Goal: Task Accomplishment & Management: Manage account settings

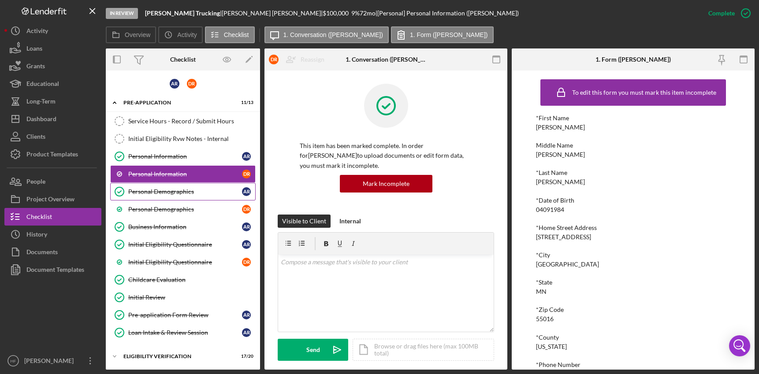
scroll to position [76, 0]
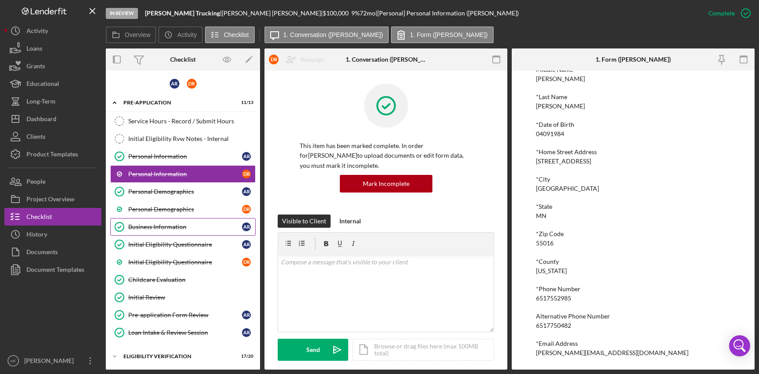
click at [170, 228] on div "Business Information" at bounding box center [185, 227] width 114 height 7
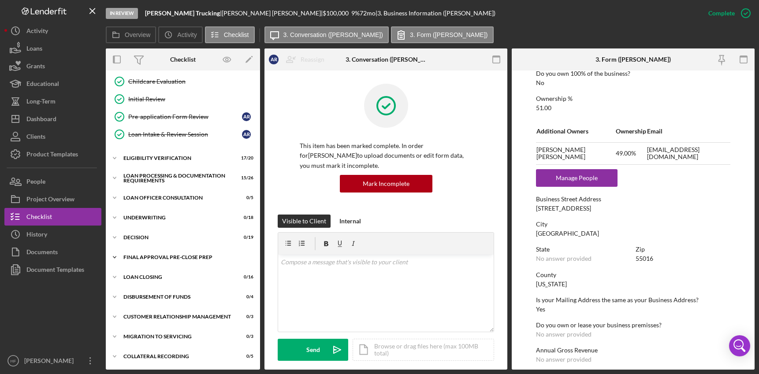
scroll to position [199, 0]
click at [152, 175] on div "Loan Processing & Documentation Requirements" at bounding box center [186, 178] width 126 height 10
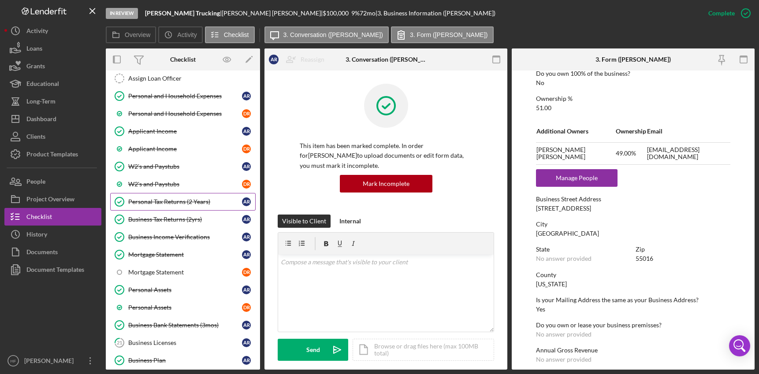
scroll to position [331, 0]
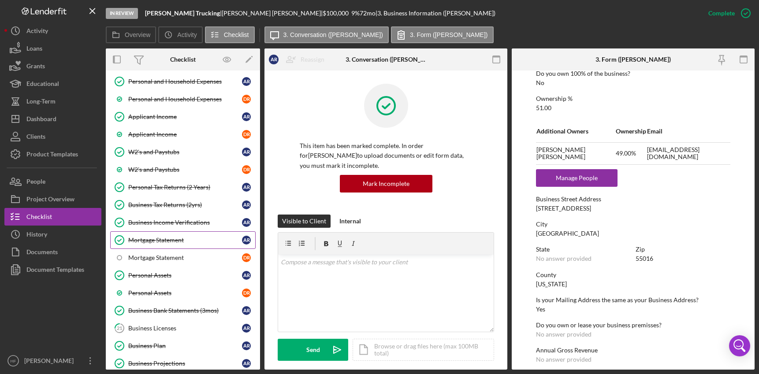
click at [174, 241] on div "Mortgage Statement" at bounding box center [185, 240] width 114 height 7
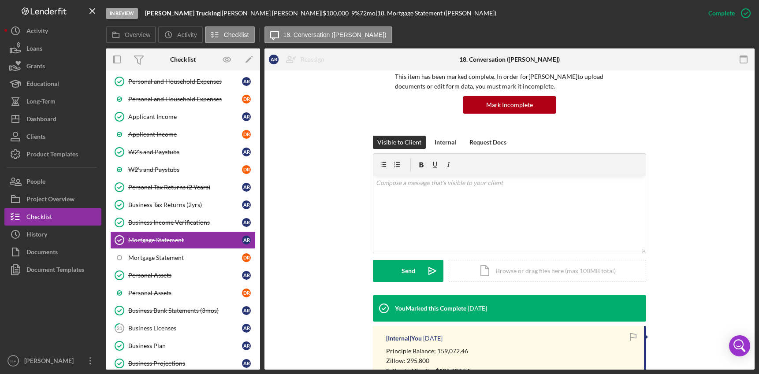
scroll to position [277, 0]
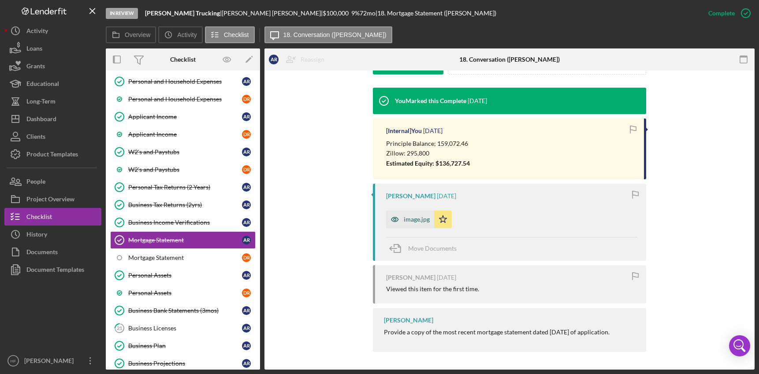
click at [411, 219] on div "image.jpg" at bounding box center [417, 219] width 26 height 7
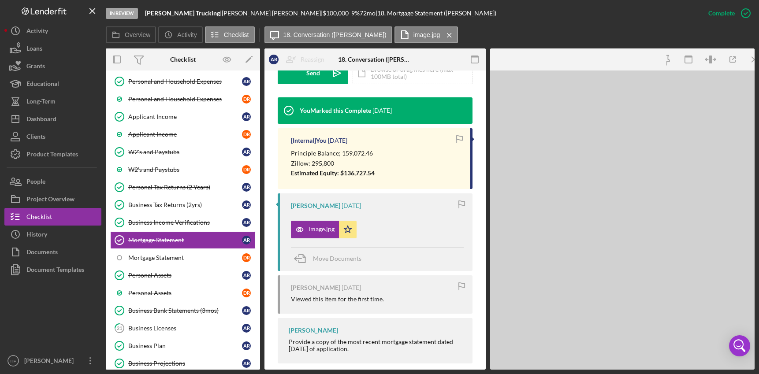
scroll to position [287, 0]
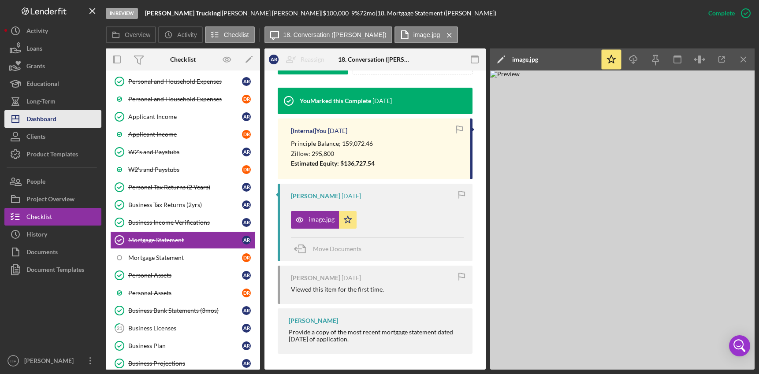
click at [50, 114] on div "Dashboard" at bounding box center [41, 120] width 30 height 20
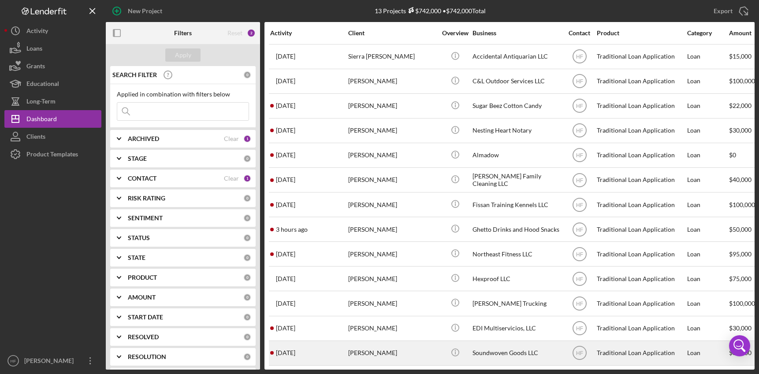
click at [348, 351] on td "[PERSON_NAME]" at bounding box center [393, 353] width 90 height 25
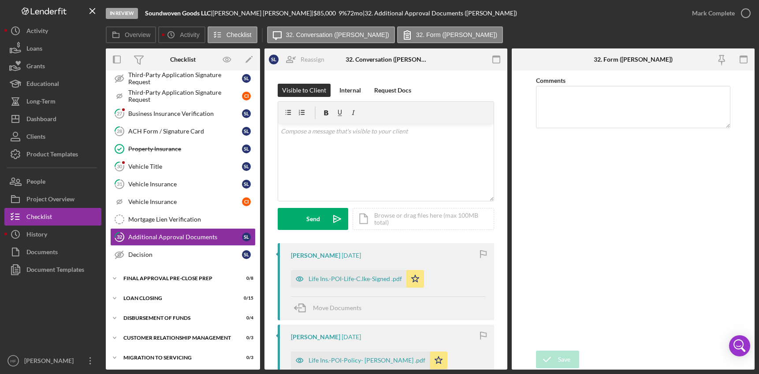
scroll to position [299, 0]
drag, startPoint x: 134, startPoint y: 29, endPoint x: 145, endPoint y: 37, distance: 13.9
click at [134, 30] on button "Overview" at bounding box center [131, 34] width 50 height 17
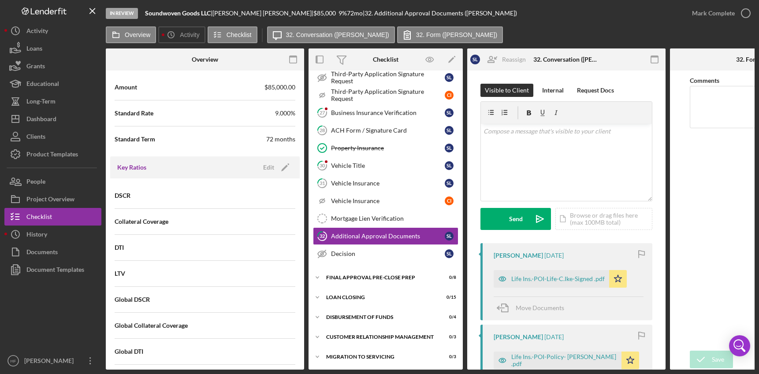
scroll to position [441, 0]
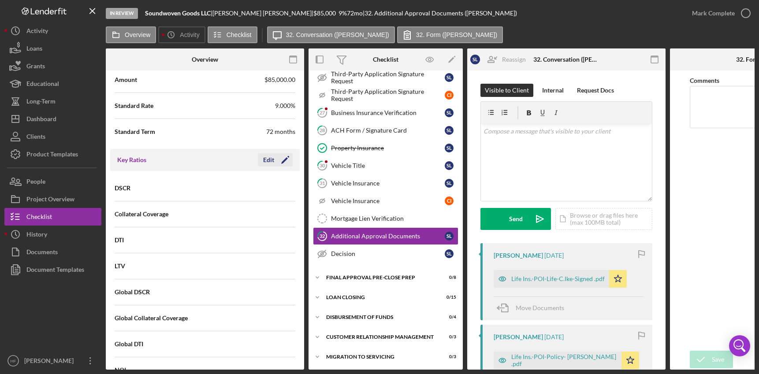
click at [271, 161] on div "Edit" at bounding box center [268, 159] width 11 height 13
click at [228, 187] on input at bounding box center [250, 187] width 90 height 21
click at [270, 211] on input at bounding box center [250, 213] width 90 height 21
click at [254, 213] on input at bounding box center [250, 213] width 90 height 21
paste input "1.122"
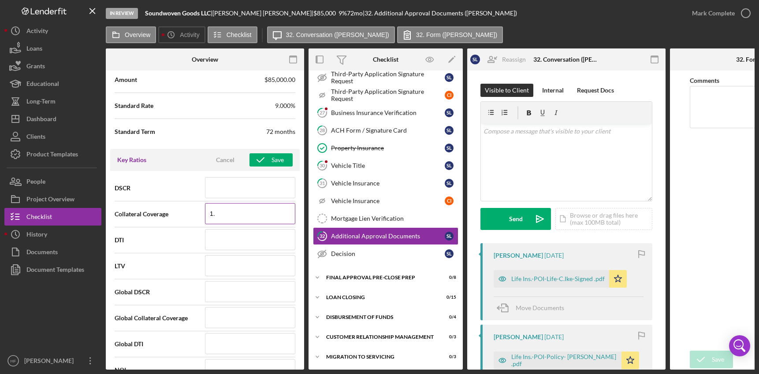
type input "1"
paste input "1.122"
type input "1"
type input "5"
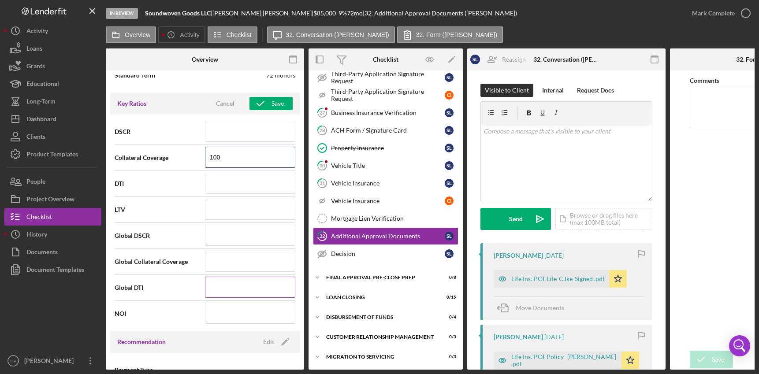
scroll to position [485, 0]
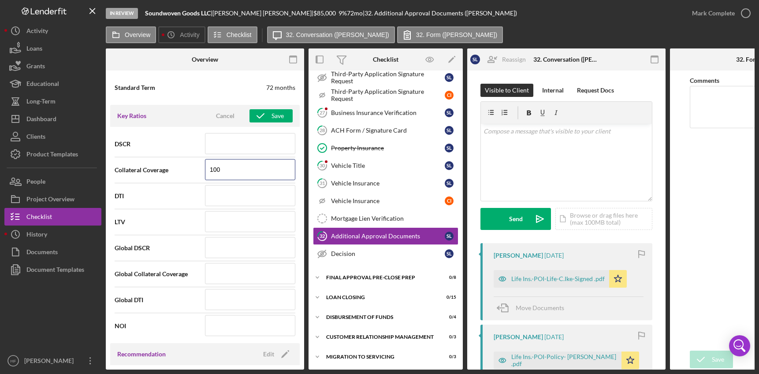
type input "100"
click at [223, 146] on input at bounding box center [250, 143] width 90 height 21
click at [215, 146] on input at bounding box center [250, 143] width 90 height 21
type input "2.52"
click at [226, 196] on input at bounding box center [250, 195] width 90 height 21
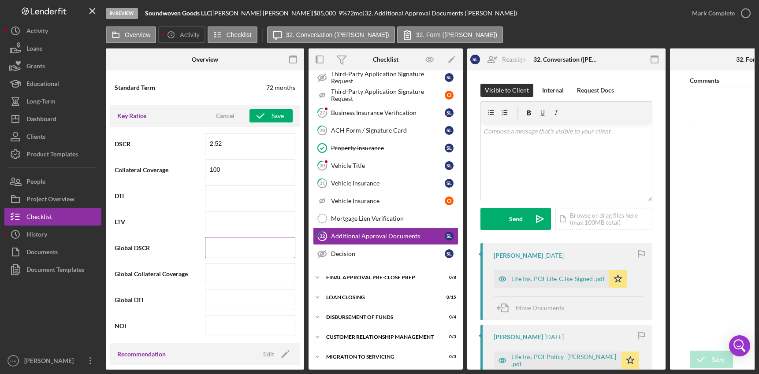
click at [230, 247] on input at bounding box center [250, 247] width 90 height 21
type input "2.25"
click at [232, 271] on input at bounding box center [250, 273] width 90 height 21
click at [245, 198] on input at bounding box center [250, 195] width 90 height 21
type input "44.000%"
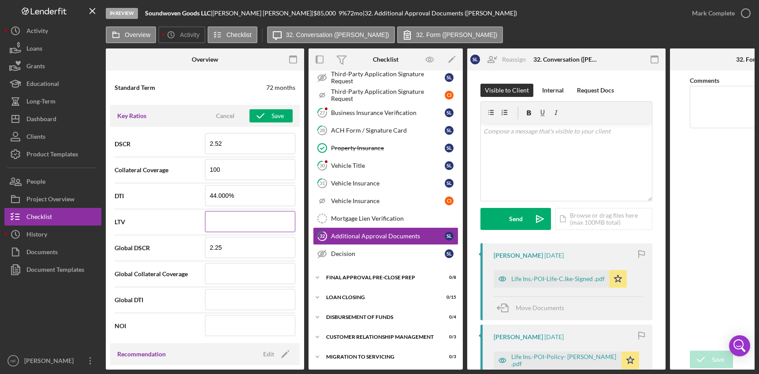
click at [250, 218] on input at bounding box center [250, 221] width 90 height 21
type input "2%"
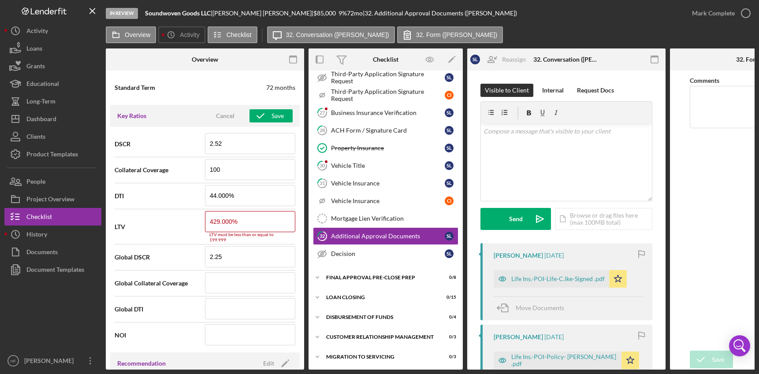
drag, startPoint x: 237, startPoint y: 220, endPoint x: 202, endPoint y: 223, distance: 34.9
click at [202, 223] on div "LTV 429.000% LTV must be less than or equal to 199.999" at bounding box center [205, 226] width 181 height 31
drag, startPoint x: 239, startPoint y: 223, endPoint x: 214, endPoint y: 222, distance: 24.7
click at [214, 222] on input "429.000%" at bounding box center [250, 221] width 90 height 21
type input "4%"
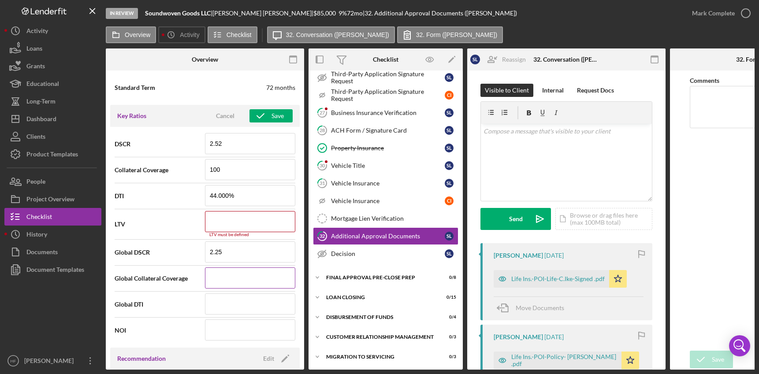
click at [223, 280] on input at bounding box center [250, 278] width 90 height 21
click at [224, 312] on input at bounding box center [250, 304] width 90 height 21
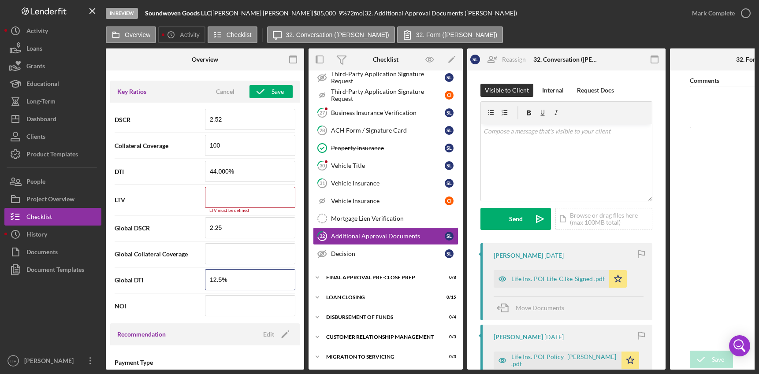
scroll to position [573, 0]
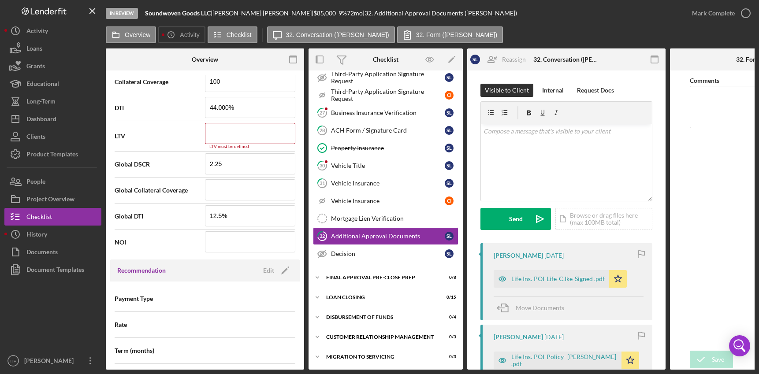
type input "12.500%"
click at [242, 185] on input at bounding box center [250, 189] width 90 height 21
type input "23"
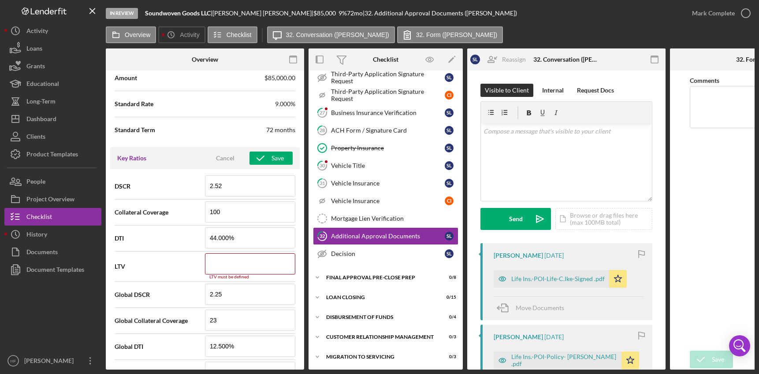
scroll to position [441, 0]
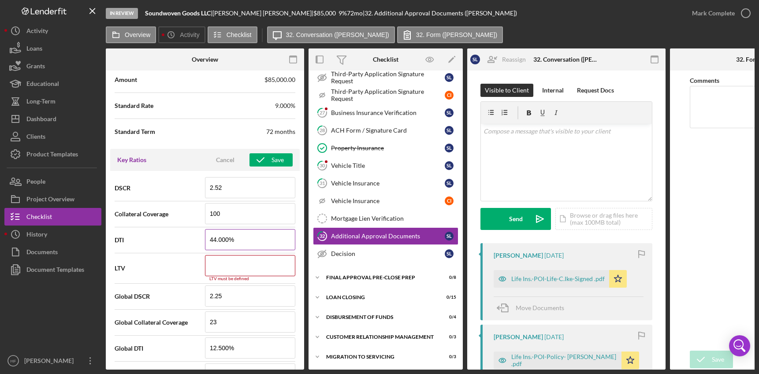
click at [242, 250] on input "44.000%" at bounding box center [250, 239] width 90 height 21
click at [227, 272] on input at bounding box center [250, 265] width 90 height 21
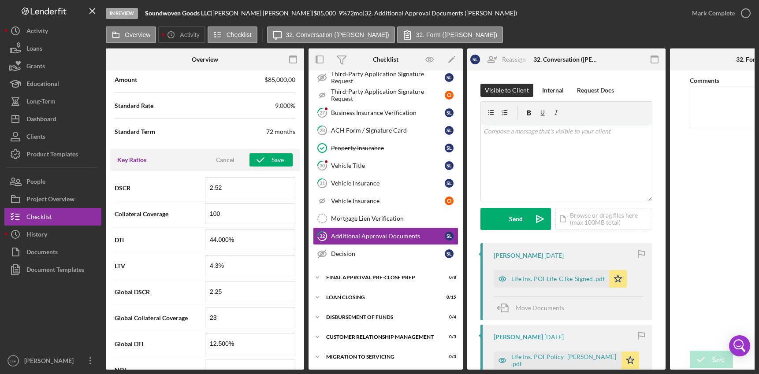
type input "4.300%"
drag, startPoint x: 236, startPoint y: 242, endPoint x: 199, endPoint y: 241, distance: 37.1
click at [199, 241] on div "DTI 44.000%" at bounding box center [205, 240] width 181 height 22
click at [187, 239] on span "DTI" at bounding box center [160, 240] width 90 height 9
click at [224, 241] on input "12.500%" at bounding box center [250, 239] width 90 height 21
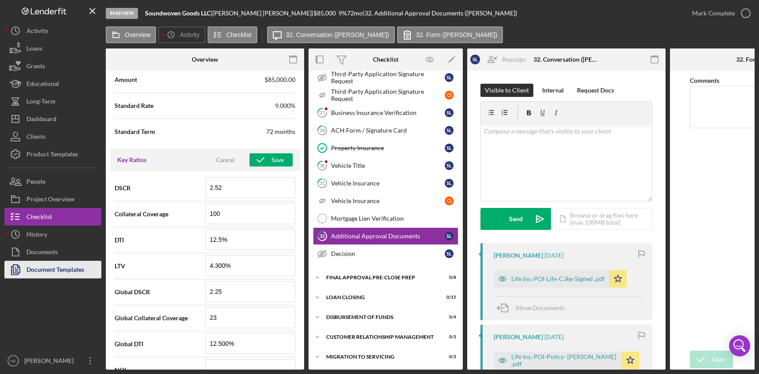
type input "12.500%"
click at [258, 168] on div "Key Ratios Cancel Save" at bounding box center [205, 160] width 190 height 22
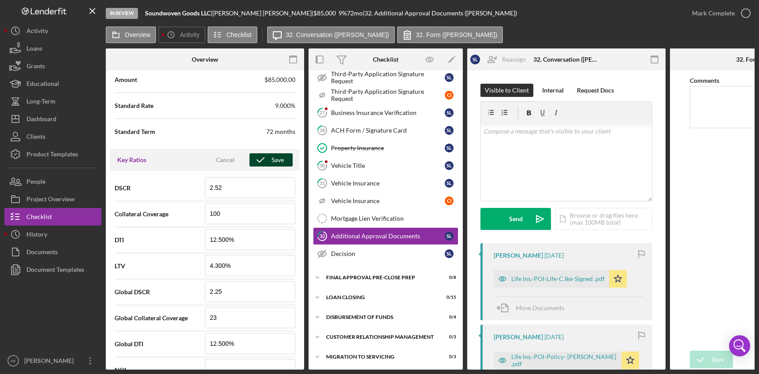
click at [261, 161] on icon "button" at bounding box center [261, 160] width 22 height 22
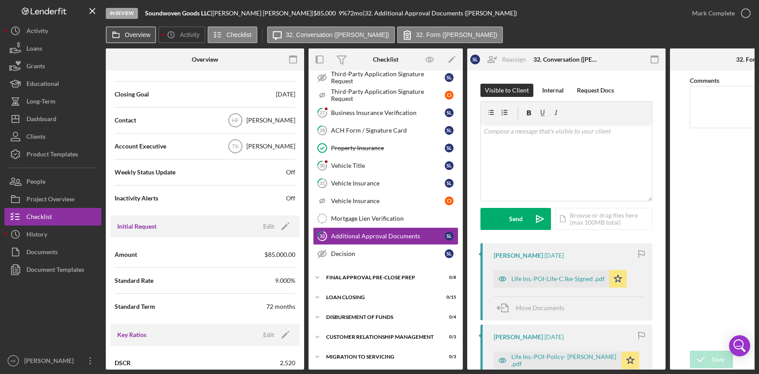
scroll to position [265, 0]
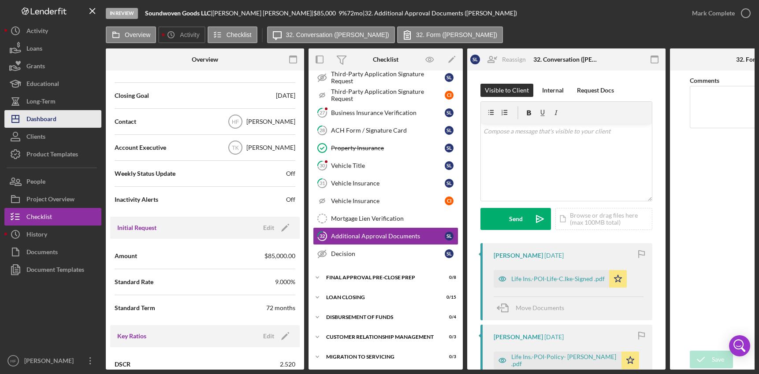
click at [56, 123] on div "Dashboard" at bounding box center [41, 120] width 30 height 20
